Goal: Find specific page/section: Find specific page/section

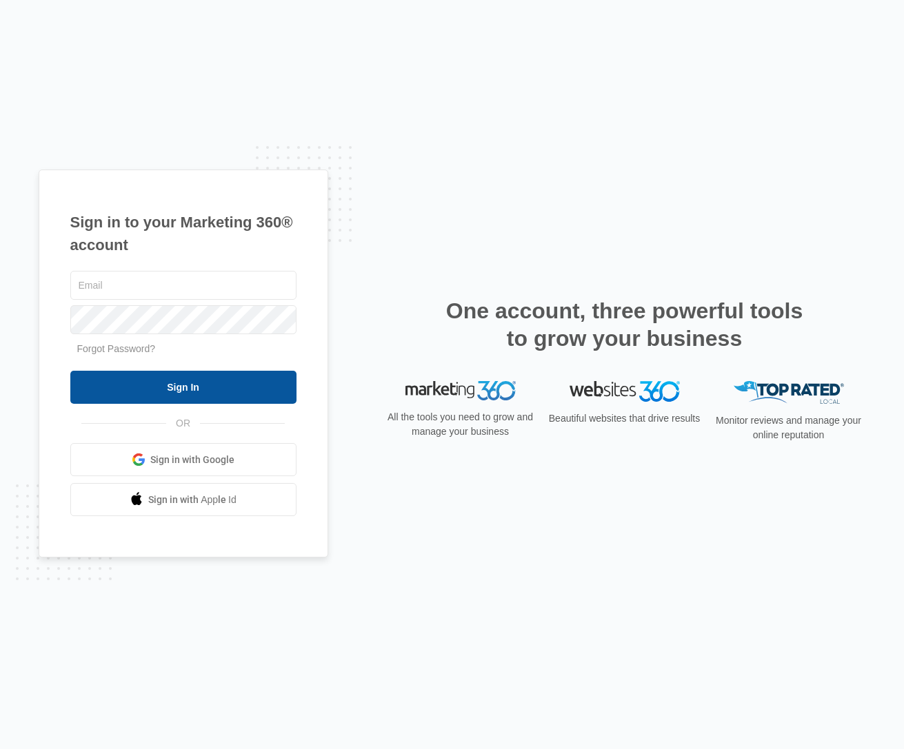
type input "[EMAIL_ADDRESS][PERSON_NAME][DOMAIN_NAME]"
click at [199, 386] on input "Sign In" at bounding box center [183, 387] width 226 height 33
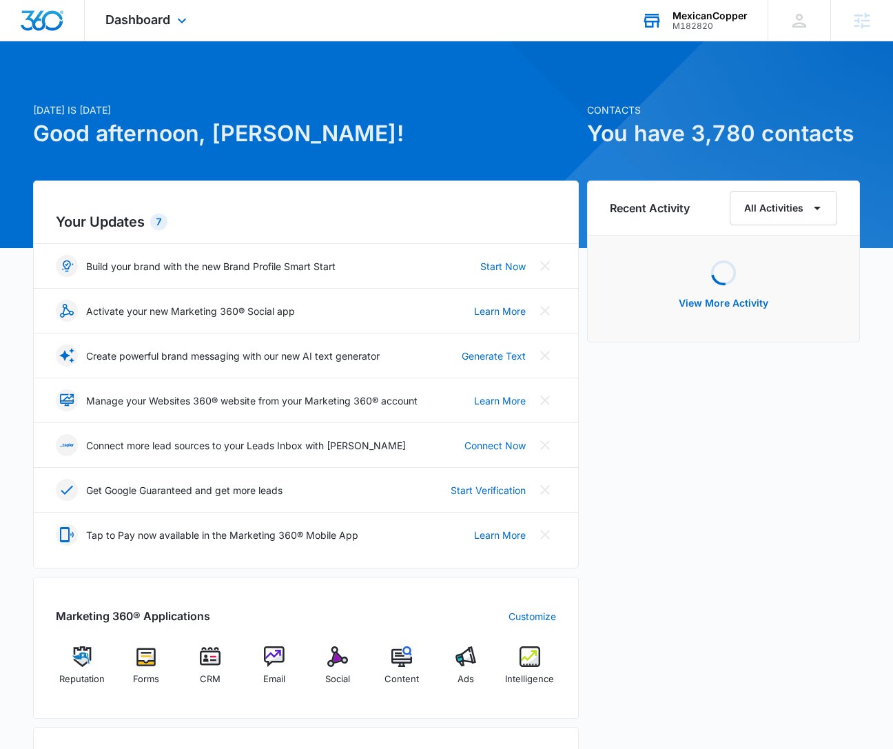
click at [692, 19] on div "MexicanCopper" at bounding box center [710, 15] width 75 height 11
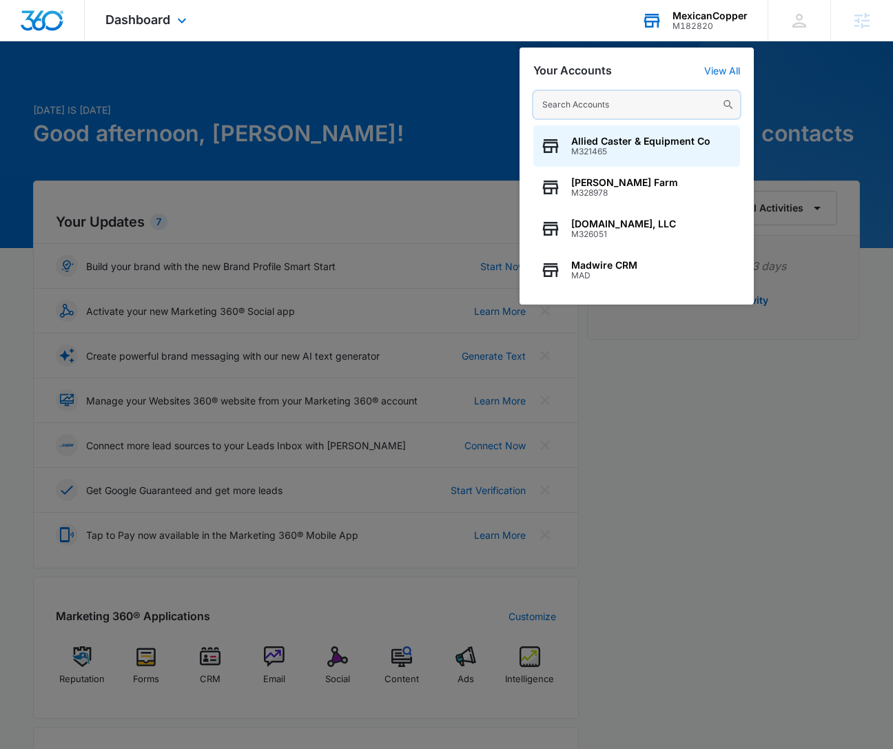
click at [594, 105] on input "text" at bounding box center [637, 105] width 207 height 28
paste input "M316219"
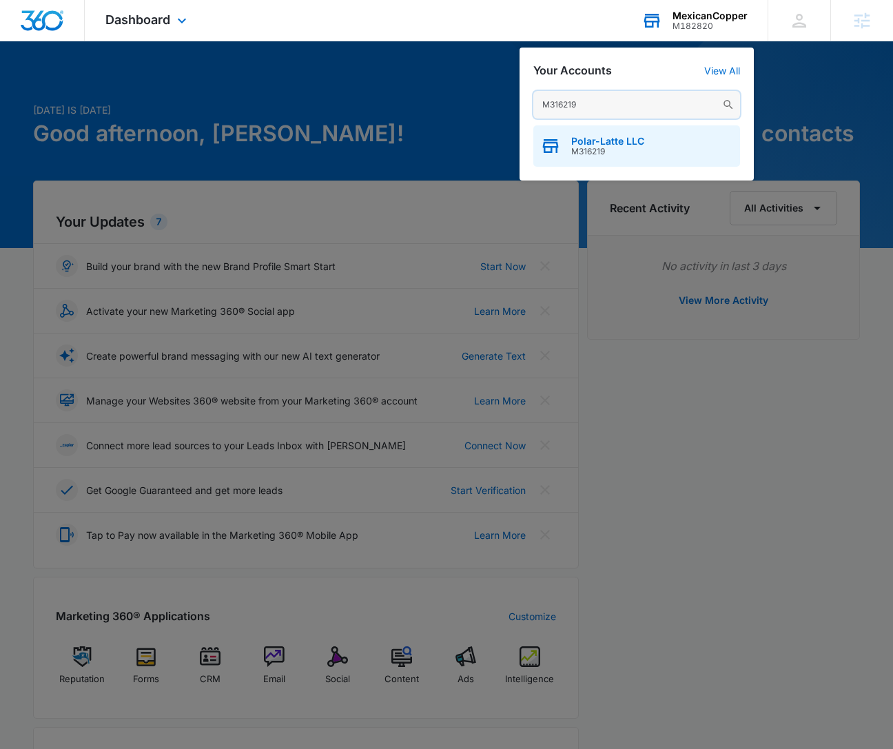
type input "M316219"
click at [603, 134] on div "Polar-Latte LLC M316219" at bounding box center [637, 145] width 207 height 41
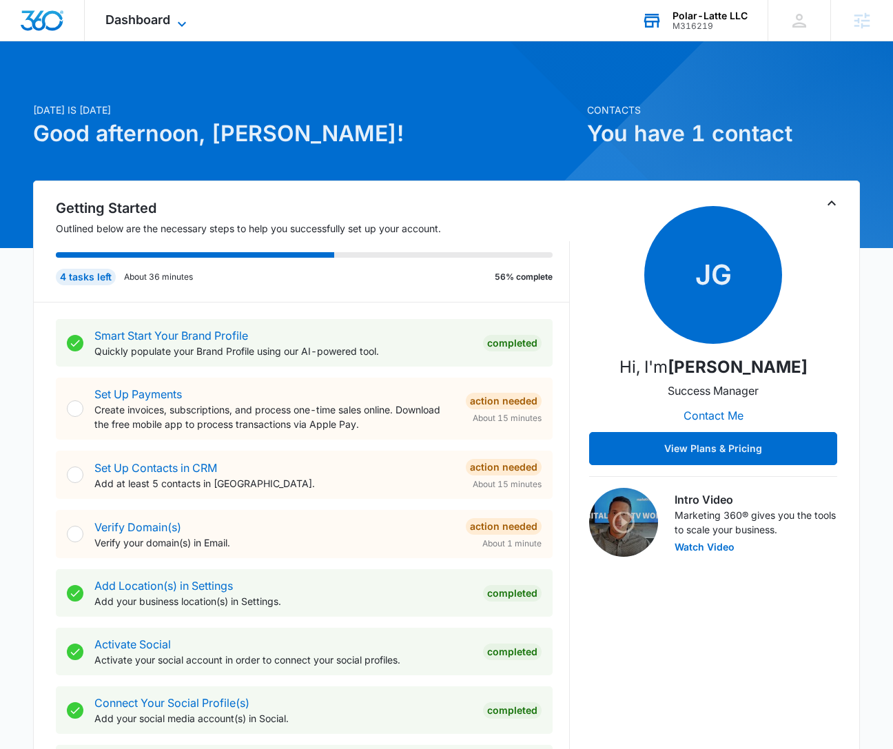
click at [138, 23] on span "Dashboard" at bounding box center [137, 19] width 65 height 14
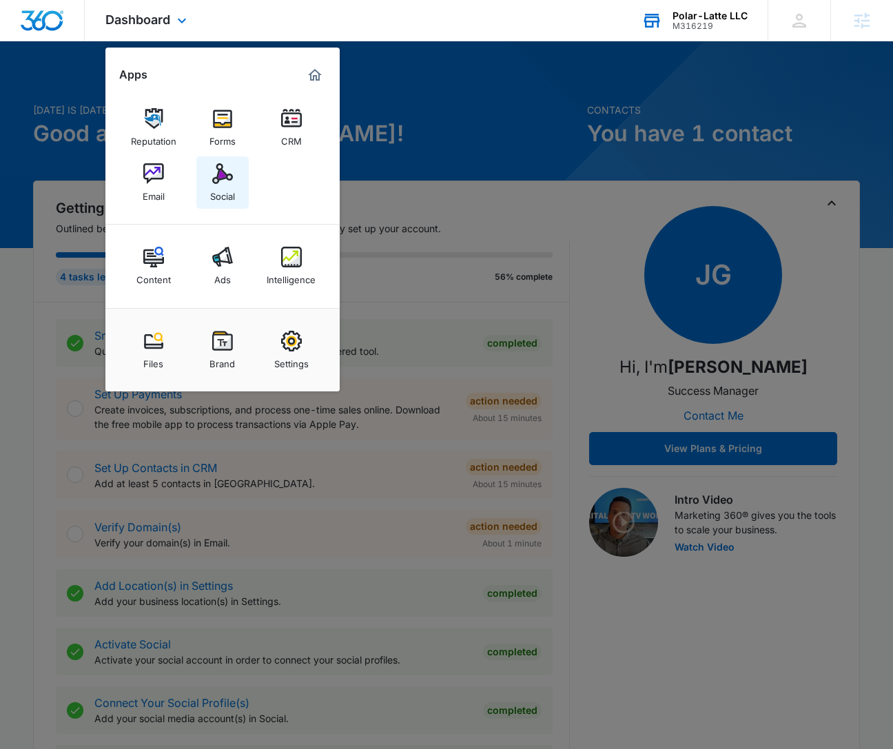
click at [214, 174] on img at bounding box center [222, 173] width 21 height 21
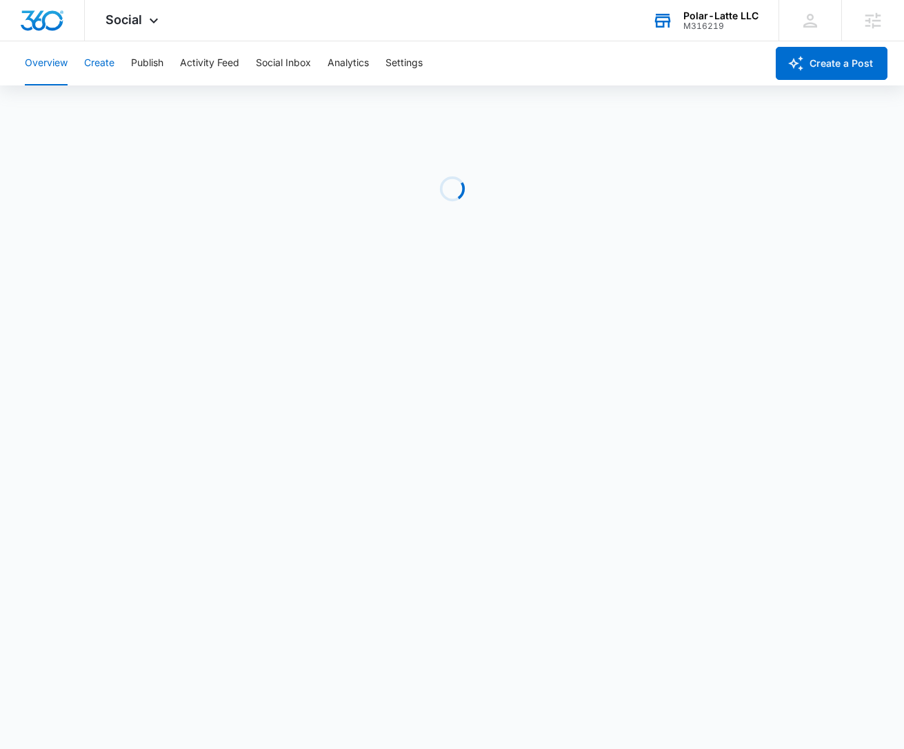
click at [105, 64] on button "Create" at bounding box center [99, 63] width 30 height 44
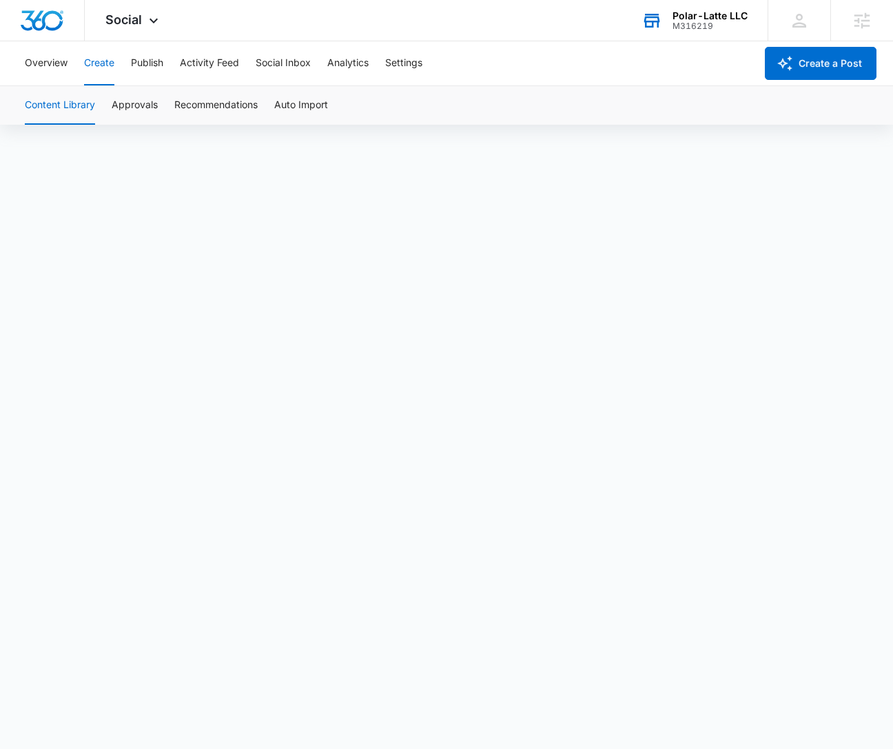
scroll to position [10, 0]
click at [133, 104] on button "Approvals" at bounding box center [135, 105] width 46 height 39
click at [59, 104] on button "Content Library" at bounding box center [60, 105] width 70 height 39
click at [143, 104] on button "Approvals" at bounding box center [135, 105] width 46 height 39
